Goal: Task Accomplishment & Management: Manage account settings

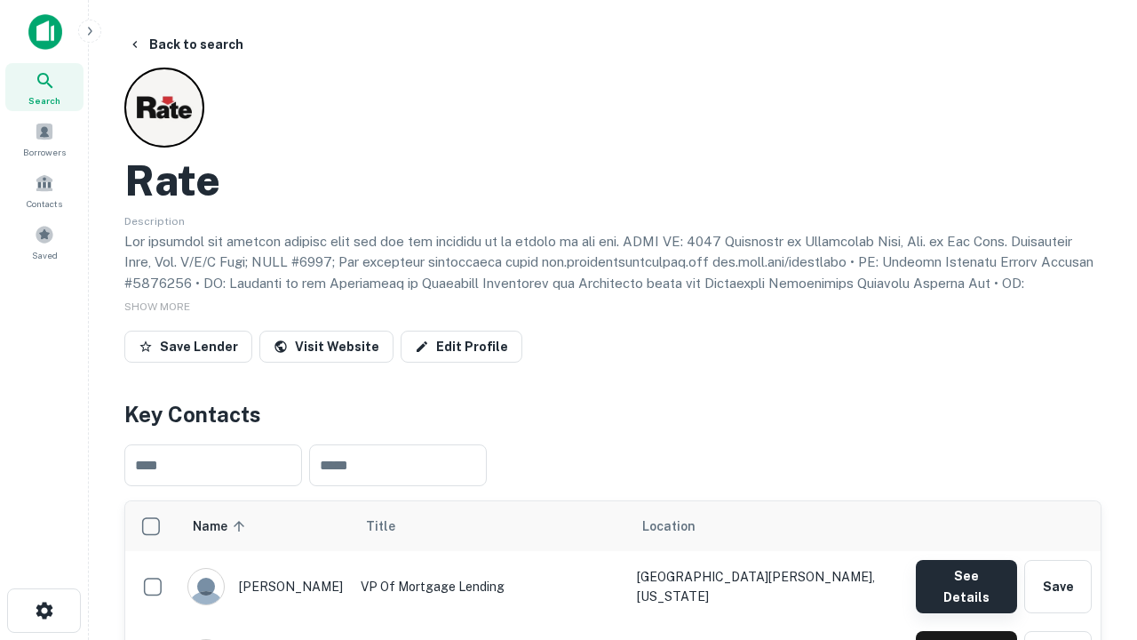
click at [966, 578] on button "See Details" at bounding box center [966, 586] width 101 height 53
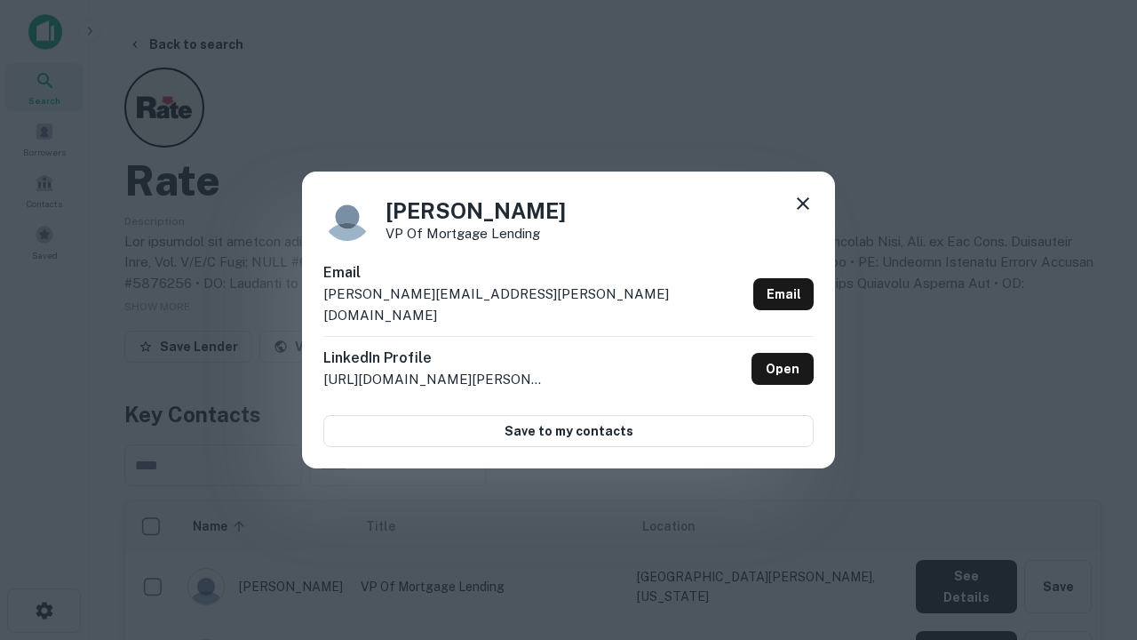
click at [803, 214] on icon at bounding box center [803, 203] width 21 height 21
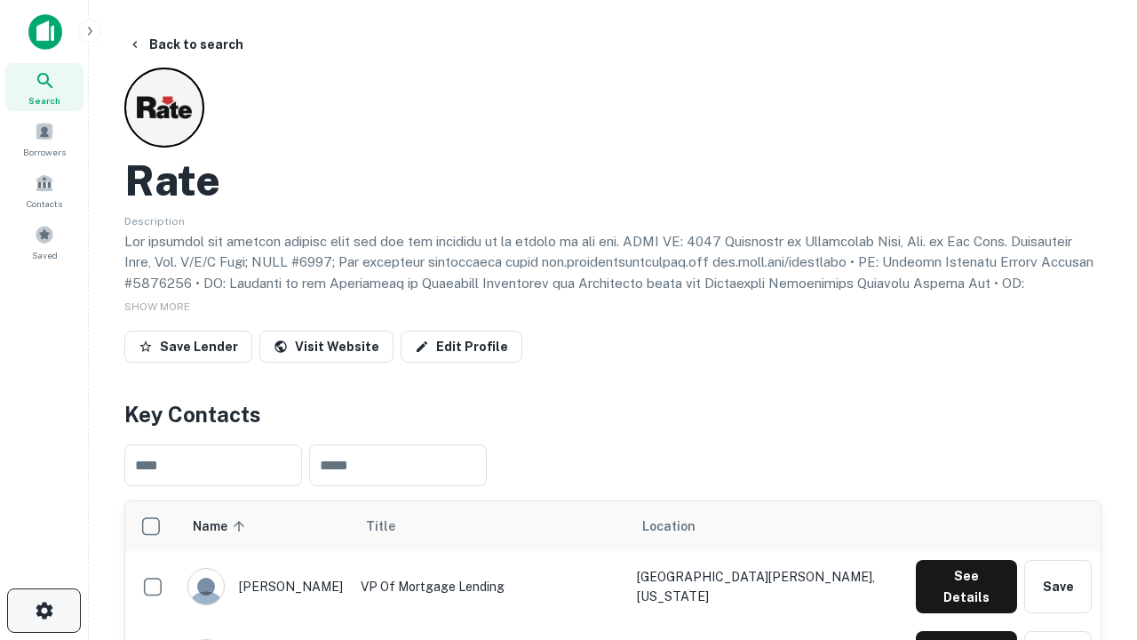
click at [44, 610] on icon "button" at bounding box center [44, 610] width 21 height 21
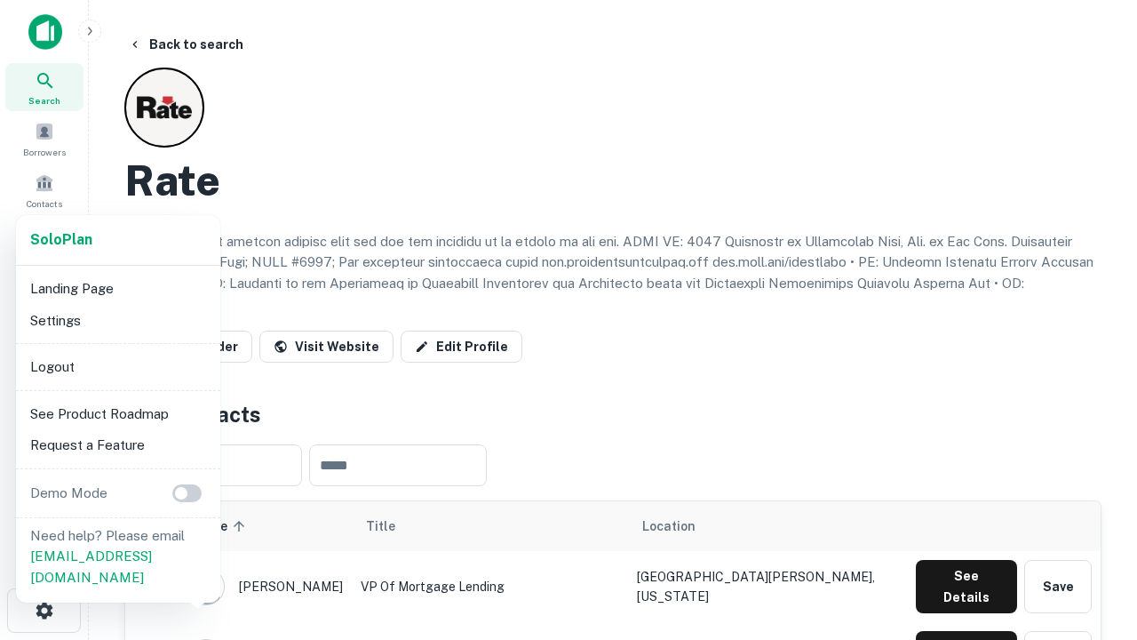
click at [117, 366] on li "Logout" at bounding box center [118, 367] width 190 height 32
